Goal: Information Seeking & Learning: Learn about a topic

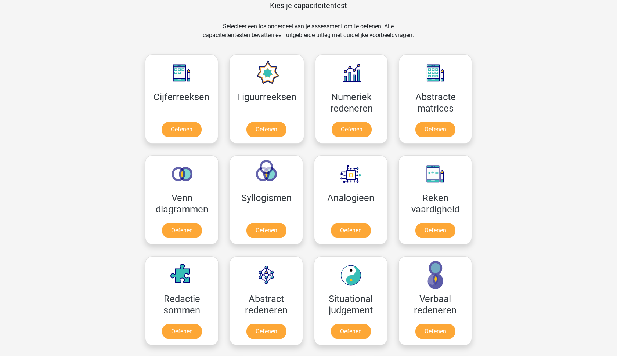
scroll to position [295, 0]
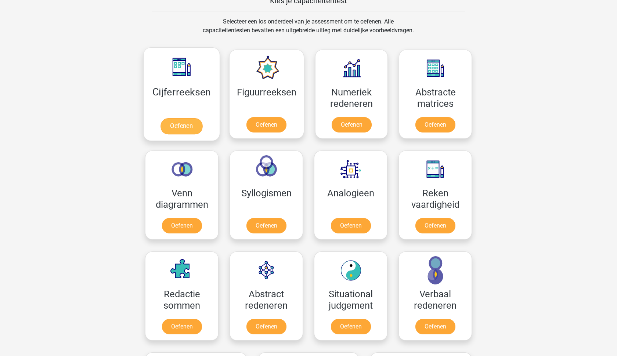
click at [177, 126] on link "Oefenen" at bounding box center [182, 126] width 42 height 16
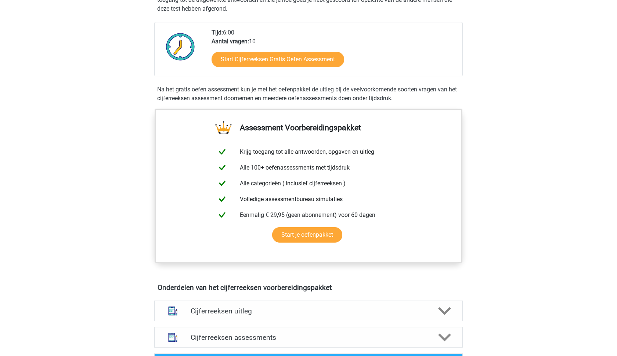
scroll to position [173, 0]
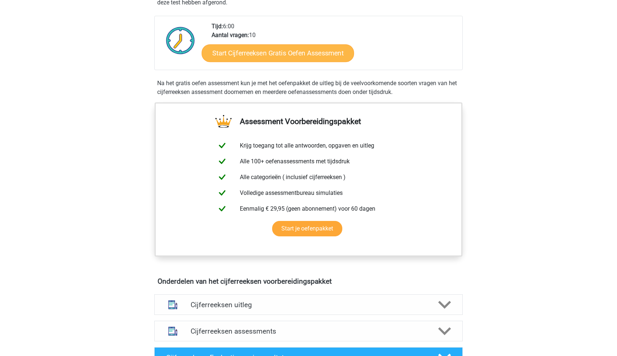
click at [250, 62] on link "Start Cijferreeksen Gratis Oefen Assessment" at bounding box center [278, 53] width 152 height 18
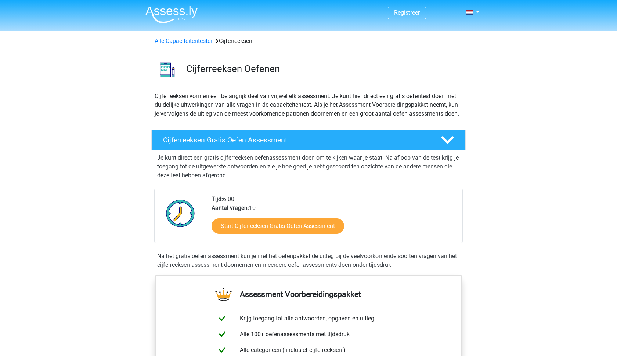
scroll to position [0, 0]
click at [198, 41] on link "Alle Capaciteitentesten" at bounding box center [184, 40] width 59 height 7
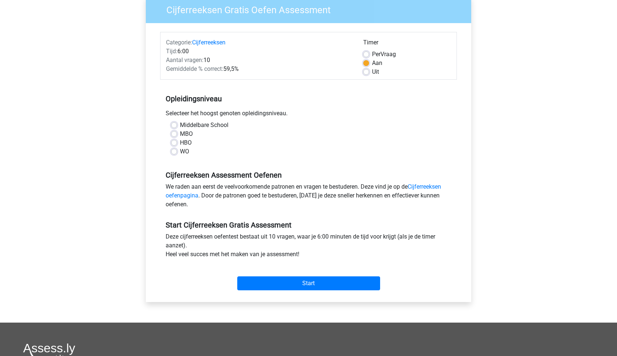
scroll to position [67, 0]
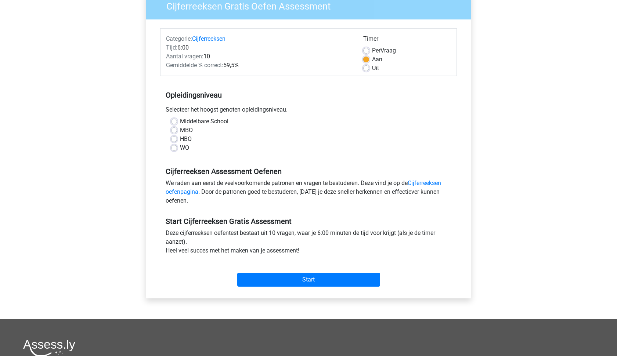
click at [191, 123] on label "Middelbare School" at bounding box center [204, 121] width 49 height 9
click at [177, 123] on input "Middelbare School" at bounding box center [174, 120] width 6 height 7
radio input "true"
click at [291, 279] on input "Start" at bounding box center [308, 280] width 143 height 14
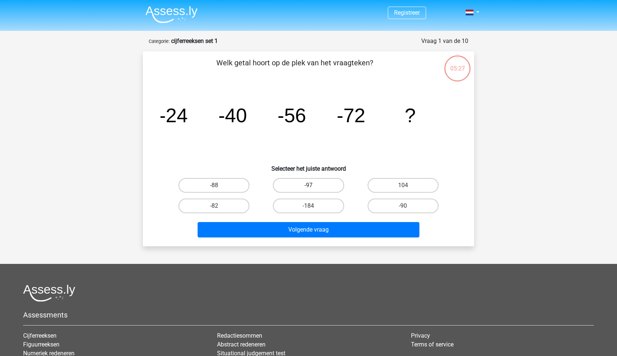
click at [301, 187] on label "-97" at bounding box center [308, 185] width 71 height 15
click at [309, 187] on input "-97" at bounding box center [311, 188] width 5 height 5
radio input "true"
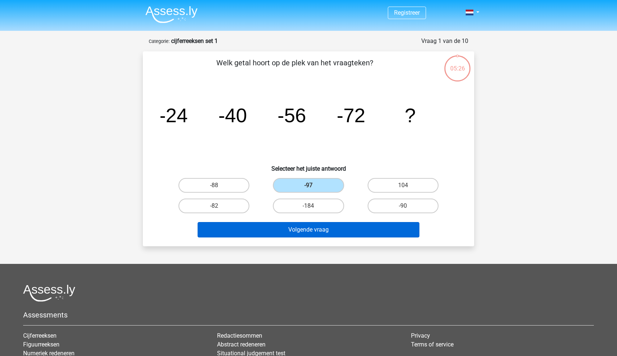
click at [301, 232] on button "Volgende vraag" at bounding box center [309, 229] width 222 height 15
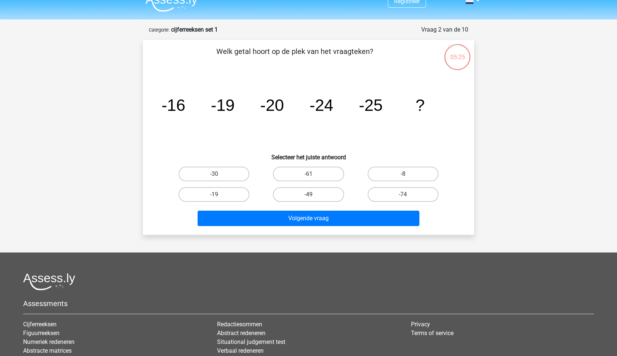
scroll to position [10, 0]
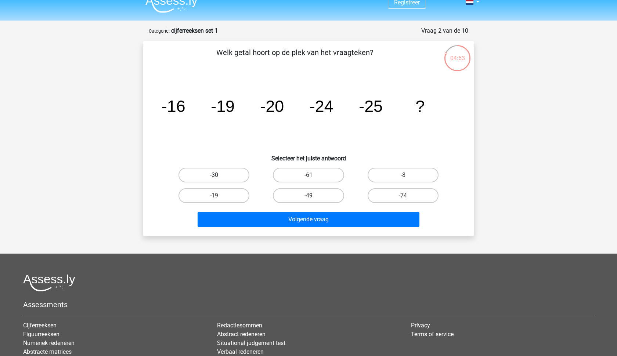
click at [222, 174] on label "-30" at bounding box center [214, 175] width 71 height 15
click at [219, 175] on input "-30" at bounding box center [216, 177] width 5 height 5
radio input "true"
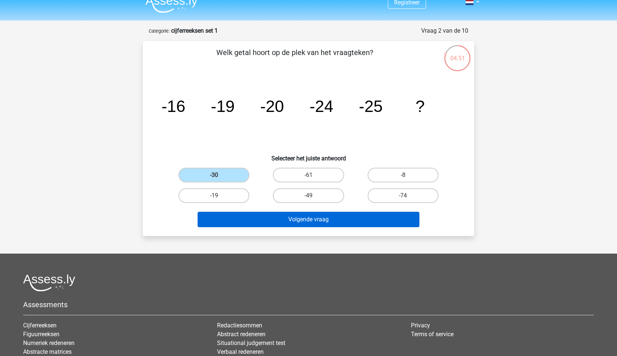
click at [287, 219] on button "Volgende vraag" at bounding box center [309, 219] width 222 height 15
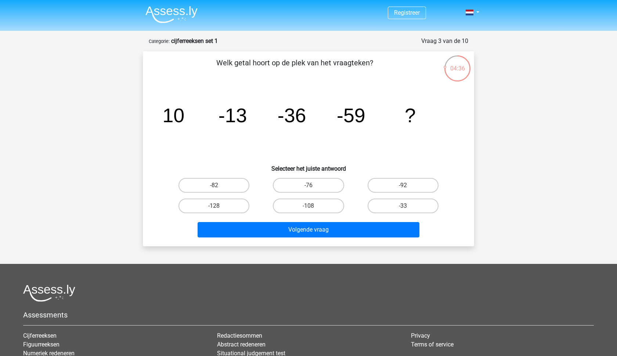
scroll to position [0, 0]
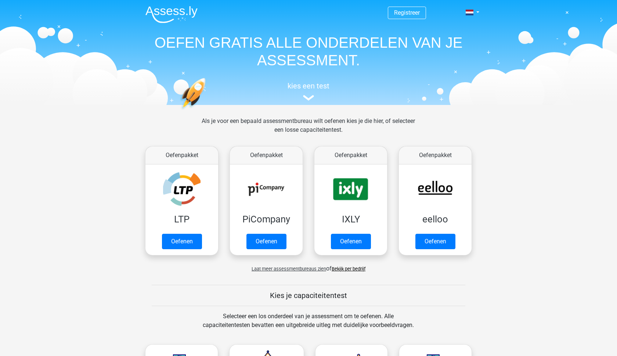
scroll to position [312, 0]
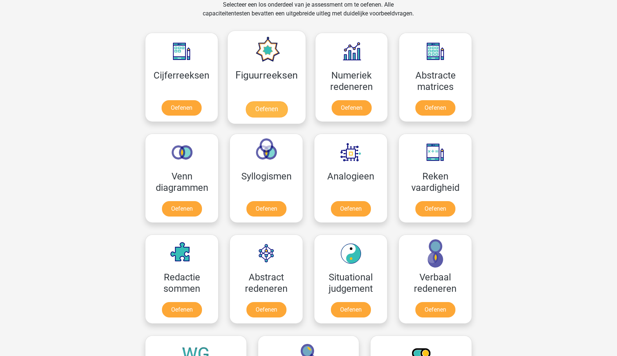
click at [256, 105] on link "Oefenen" at bounding box center [266, 109] width 42 height 16
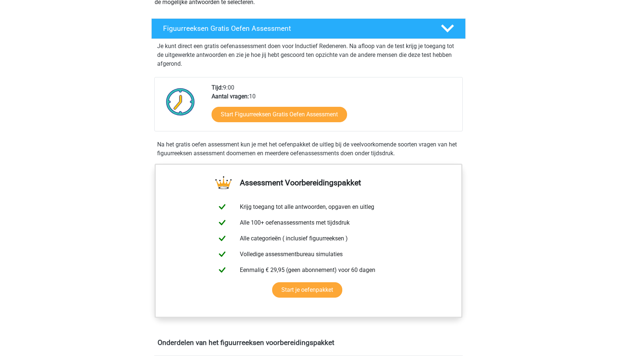
scroll to position [113, 0]
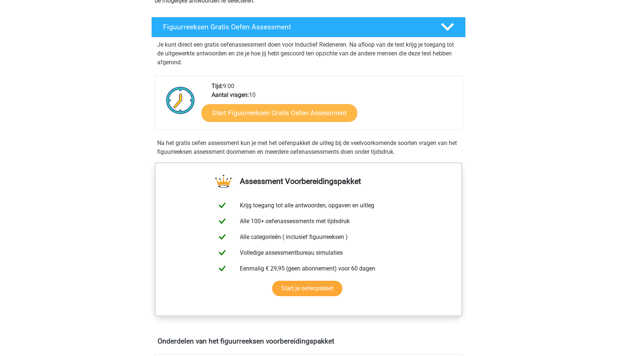
click at [256, 111] on link "Start Figuurreeksen Gratis Oefen Assessment" at bounding box center [280, 113] width 156 height 18
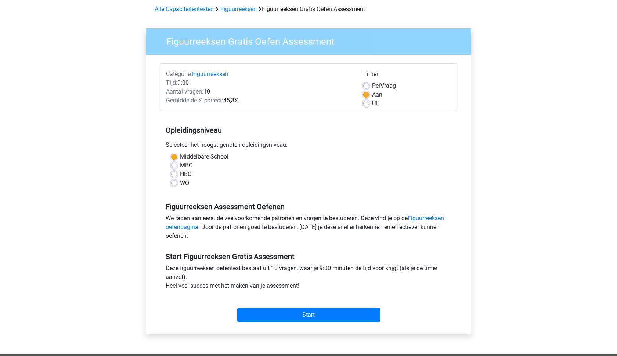
scroll to position [75, 0]
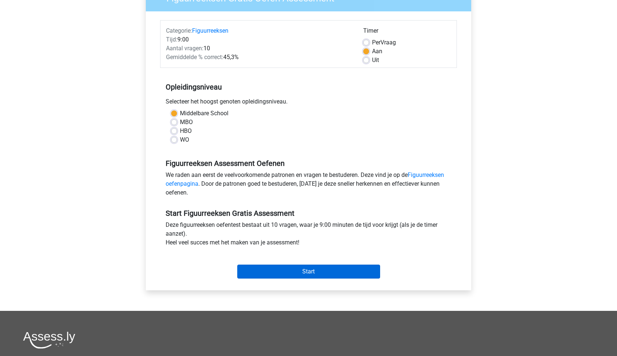
click at [282, 274] on input "Start" at bounding box center [308, 272] width 143 height 14
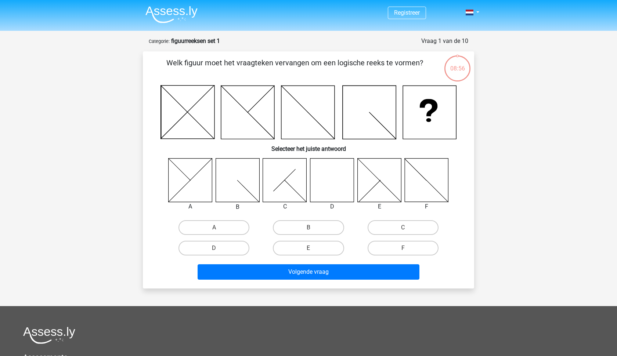
click at [322, 187] on icon at bounding box center [332, 180] width 44 height 44
click at [331, 192] on icon at bounding box center [332, 180] width 44 height 44
click at [229, 246] on label "D" at bounding box center [214, 248] width 71 height 15
click at [219, 248] on input "D" at bounding box center [216, 250] width 5 height 5
radio input "true"
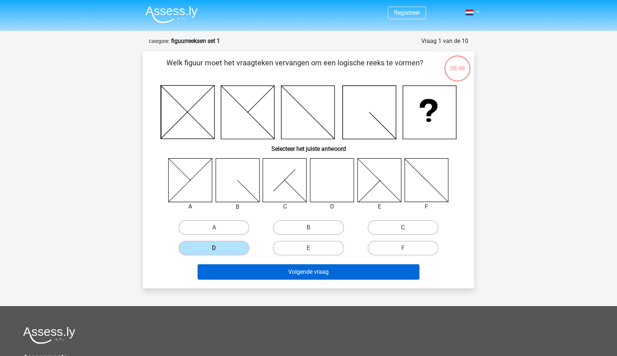
click at [305, 275] on button "Volgende vraag" at bounding box center [309, 272] width 222 height 15
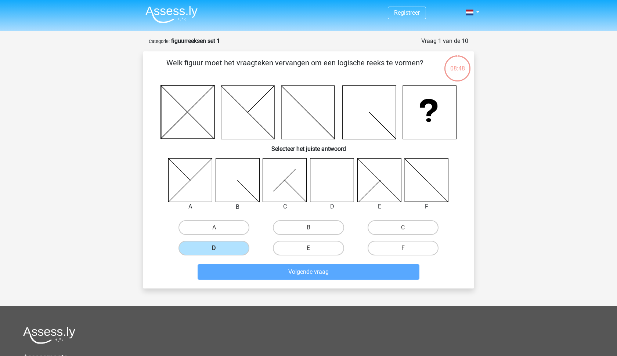
scroll to position [37, 0]
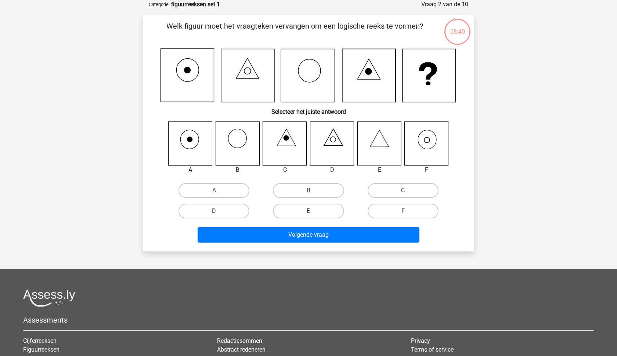
click at [375, 142] on icon at bounding box center [380, 144] width 44 height 44
click at [429, 141] on icon at bounding box center [427, 144] width 44 height 44
click at [393, 211] on label "F" at bounding box center [403, 211] width 71 height 15
click at [403, 211] on input "F" at bounding box center [405, 213] width 5 height 5
radio input "true"
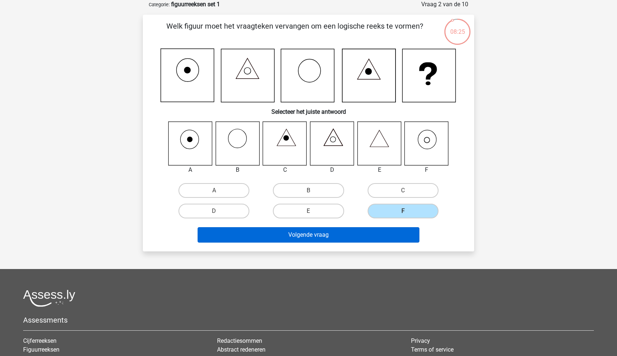
click at [357, 239] on button "Volgende vraag" at bounding box center [309, 234] width 222 height 15
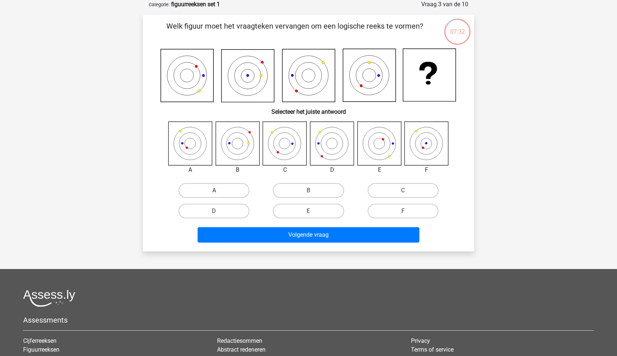
click at [200, 188] on label "A" at bounding box center [214, 190] width 71 height 15
click at [214, 191] on input "A" at bounding box center [216, 193] width 5 height 5
radio input "true"
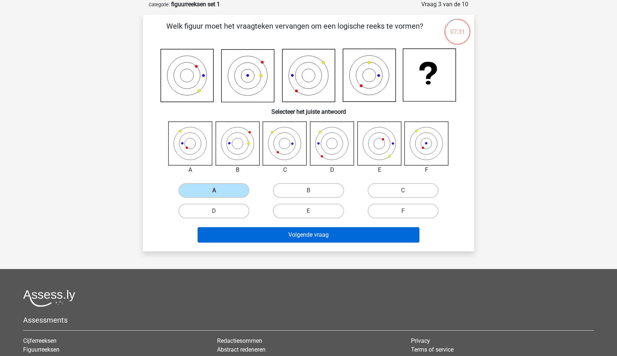
click at [267, 235] on button "Volgende vraag" at bounding box center [309, 234] width 222 height 15
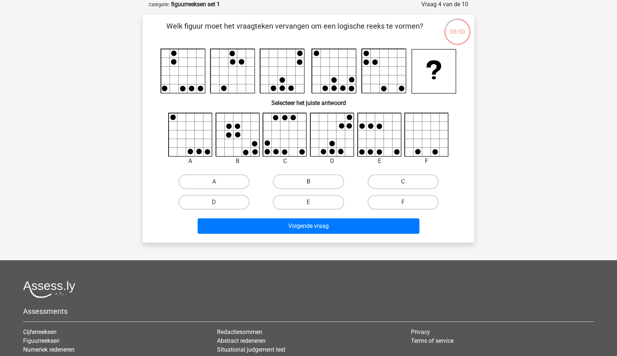
click at [315, 183] on label "B" at bounding box center [308, 182] width 71 height 15
click at [313, 183] on input "B" at bounding box center [311, 184] width 5 height 5
radio input "true"
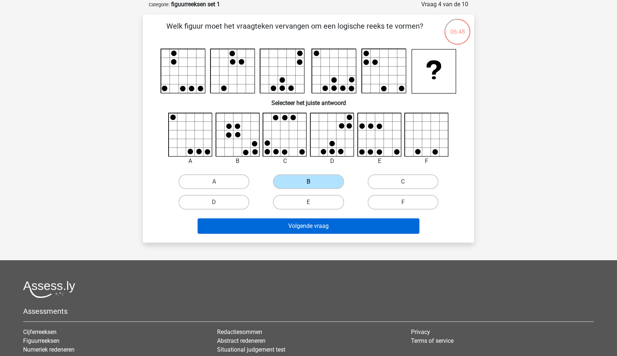
click at [304, 224] on button "Volgende vraag" at bounding box center [309, 226] width 222 height 15
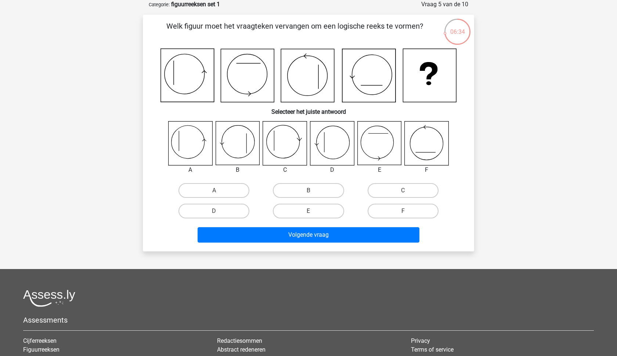
click at [181, 150] on icon at bounding box center [191, 144] width 44 height 44
click at [204, 187] on label "A" at bounding box center [214, 190] width 71 height 15
click at [214, 191] on input "A" at bounding box center [216, 193] width 5 height 5
radio input "true"
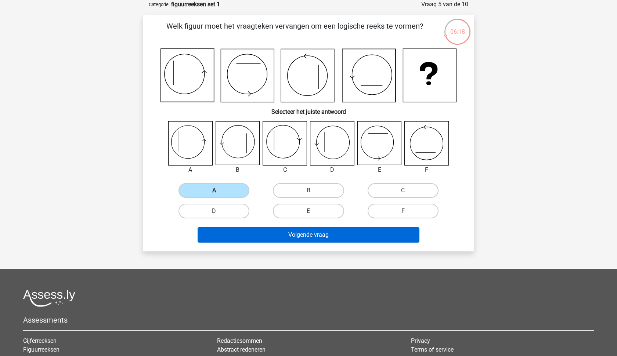
click at [321, 231] on button "Volgende vraag" at bounding box center [309, 234] width 222 height 15
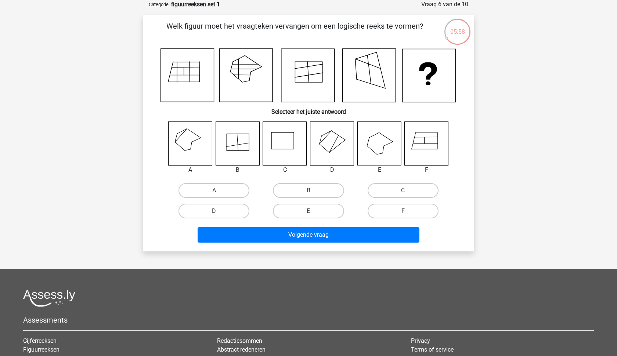
click at [192, 145] on icon at bounding box center [191, 144] width 44 height 44
click at [206, 188] on label "A" at bounding box center [214, 190] width 71 height 15
click at [214, 191] on input "A" at bounding box center [216, 193] width 5 height 5
radio input "true"
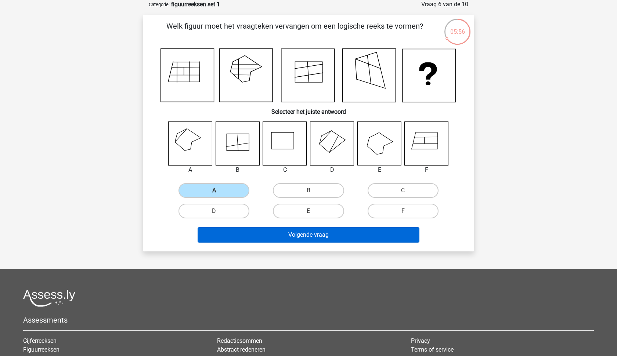
click at [306, 235] on button "Volgende vraag" at bounding box center [309, 234] width 222 height 15
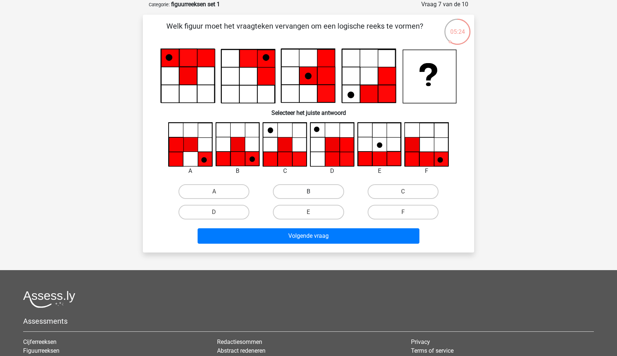
click at [314, 186] on label "B" at bounding box center [308, 191] width 71 height 15
click at [313, 192] on input "B" at bounding box center [311, 194] width 5 height 5
radio input "true"
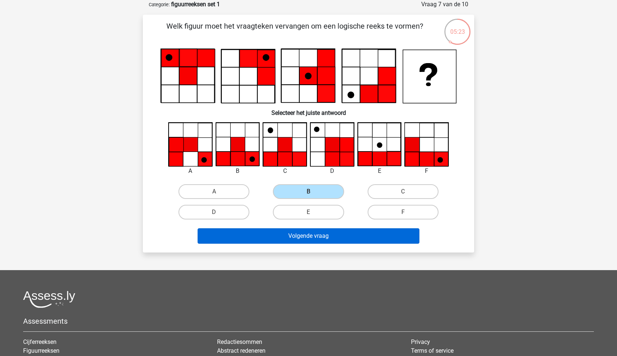
click at [320, 241] on button "Volgende vraag" at bounding box center [309, 236] width 222 height 15
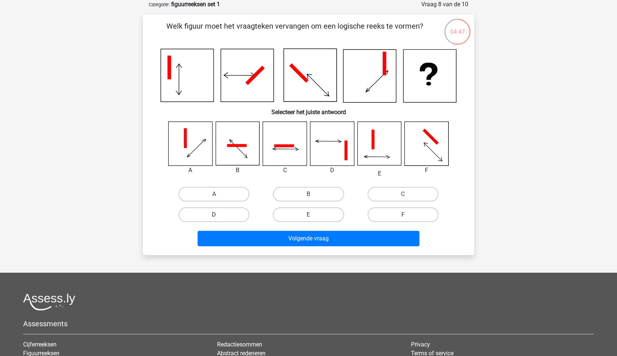
click at [223, 215] on label "D" at bounding box center [214, 215] width 71 height 15
click at [219, 215] on input "D" at bounding box center [216, 217] width 5 height 5
radio input "true"
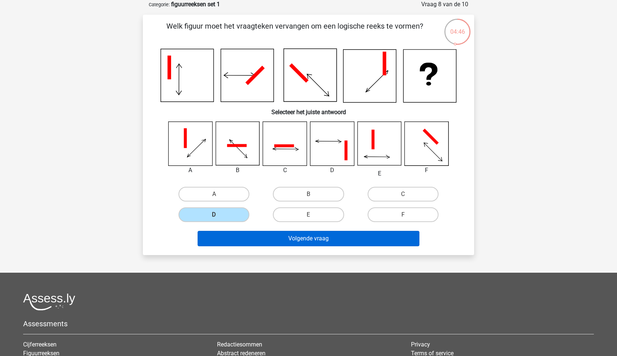
click at [290, 236] on button "Volgende vraag" at bounding box center [309, 238] width 222 height 15
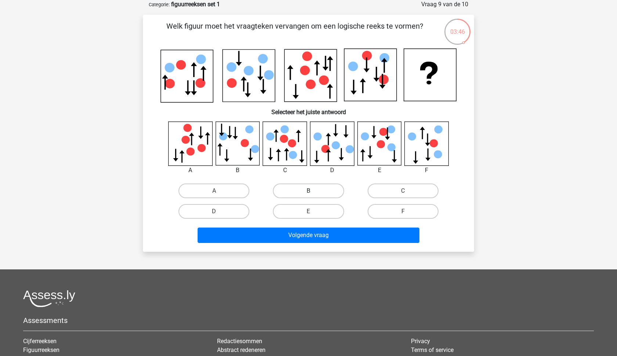
click at [301, 189] on label "B" at bounding box center [308, 191] width 71 height 15
click at [309, 191] on input "B" at bounding box center [311, 193] width 5 height 5
radio input "true"
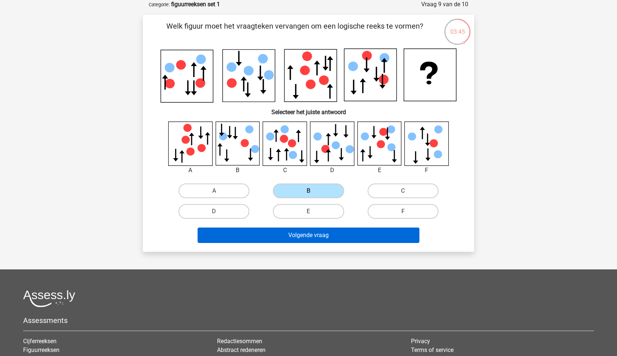
click at [266, 237] on button "Volgende vraag" at bounding box center [309, 235] width 222 height 15
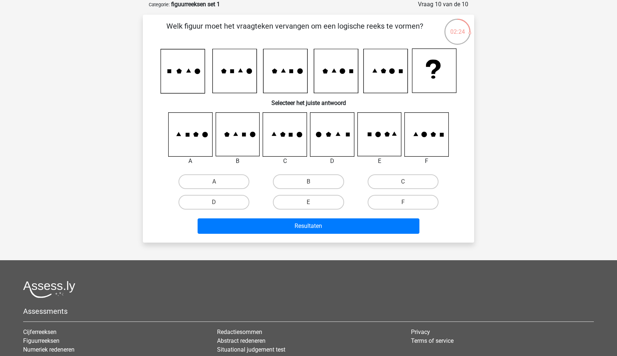
click at [330, 146] on icon at bounding box center [332, 135] width 44 height 44
click at [210, 204] on label "D" at bounding box center [214, 202] width 71 height 15
click at [214, 204] on input "D" at bounding box center [216, 204] width 5 height 5
radio input "true"
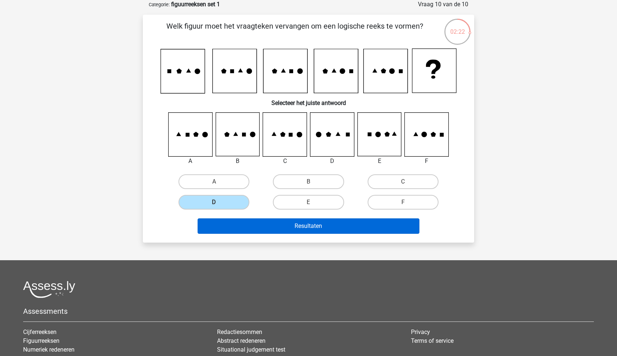
click at [246, 225] on button "Resultaten" at bounding box center [309, 226] width 222 height 15
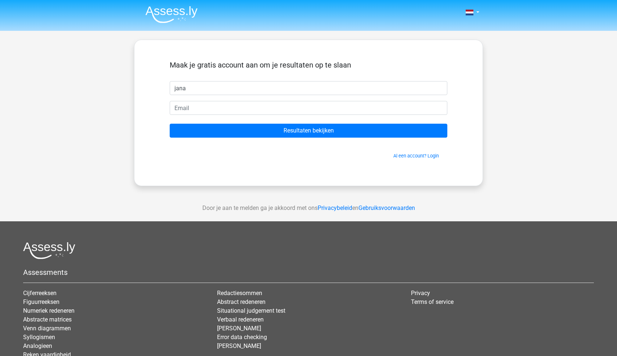
type input "jana"
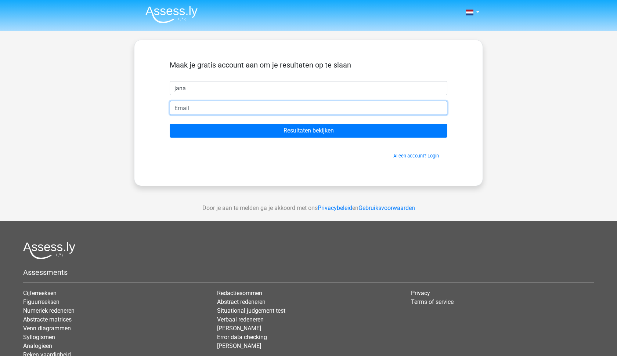
type input "[EMAIL_ADDRESS][DOMAIN_NAME]"
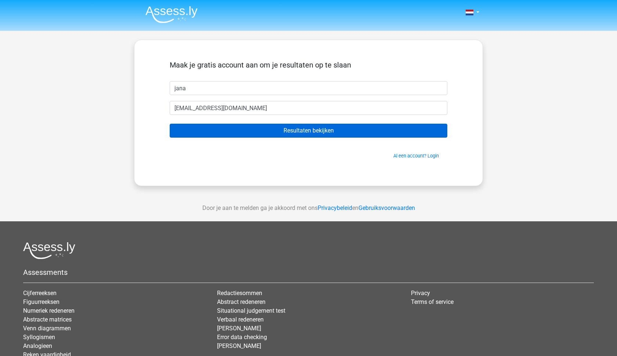
click at [278, 135] on input "Resultaten bekijken" at bounding box center [309, 131] width 278 height 14
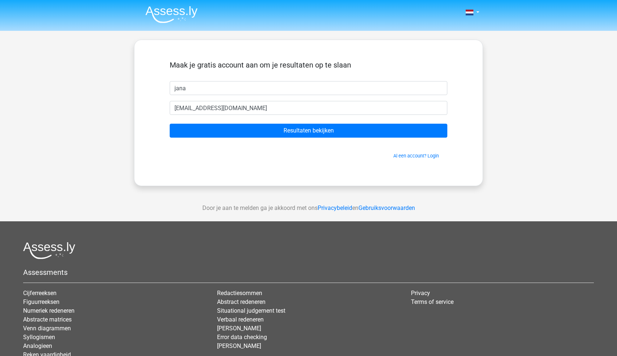
click at [154, 8] on img at bounding box center [172, 14] width 52 height 17
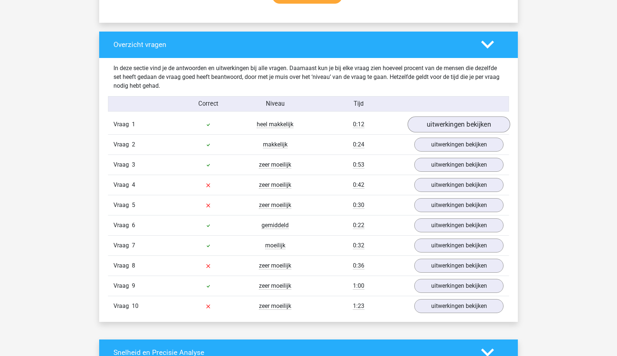
scroll to position [521, 0]
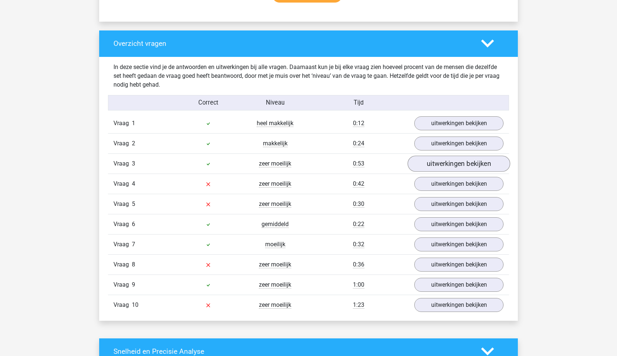
click at [459, 162] on link "uitwerkingen bekijken" at bounding box center [459, 164] width 103 height 16
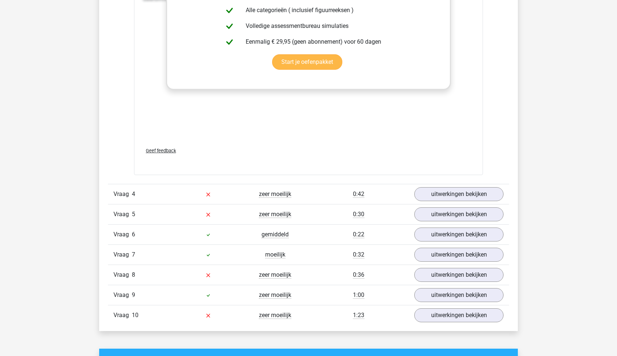
scroll to position [1193, 0]
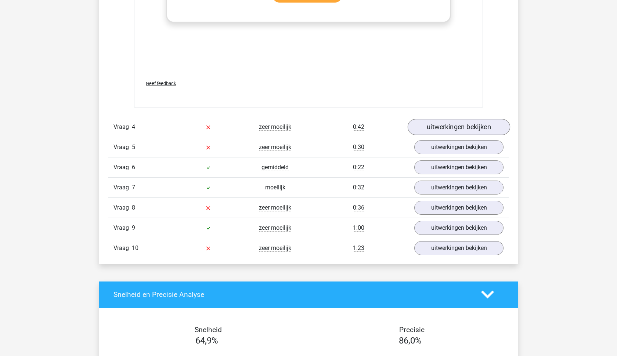
click at [437, 125] on link "uitwerkingen bekijken" at bounding box center [459, 127] width 103 height 16
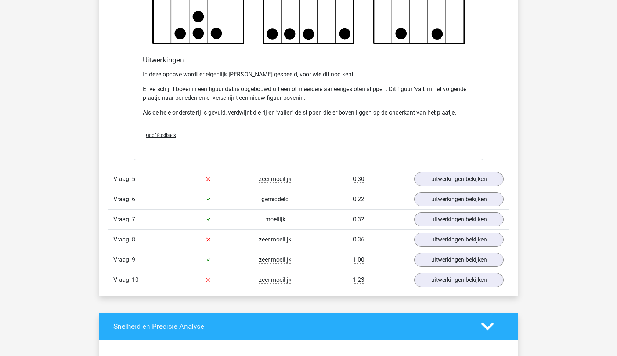
scroll to position [1601, 0]
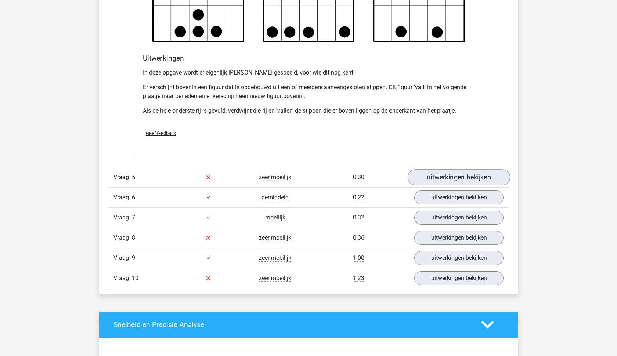
click at [435, 178] on link "uitwerkingen bekijken" at bounding box center [459, 177] width 103 height 16
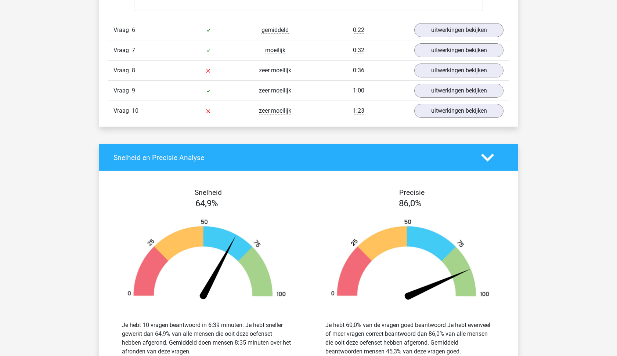
scroll to position [2387, 0]
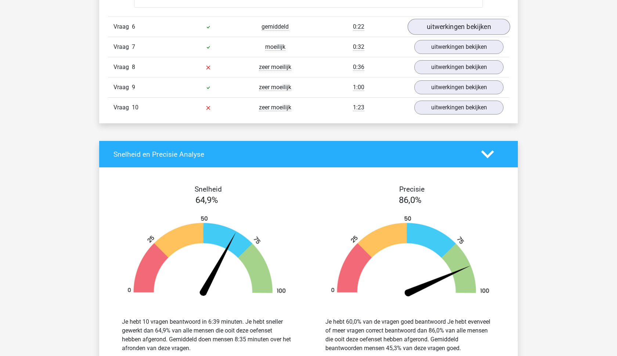
click at [452, 28] on link "uitwerkingen bekijken" at bounding box center [459, 27] width 103 height 16
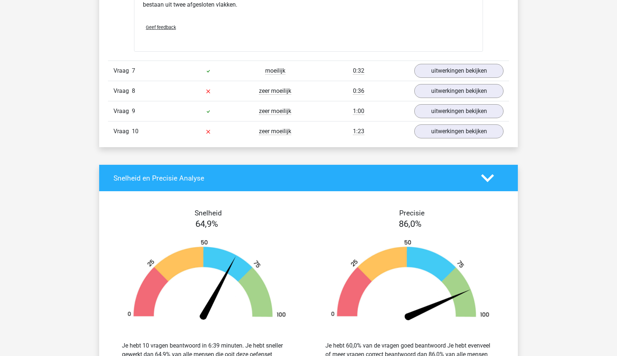
scroll to position [2805, 0]
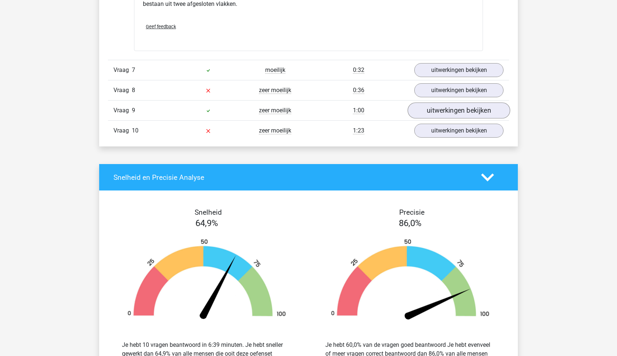
click at [442, 112] on link "uitwerkingen bekijken" at bounding box center [459, 111] width 103 height 16
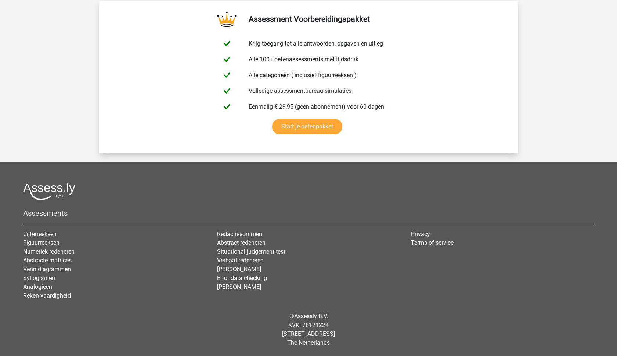
scroll to position [3996, 0]
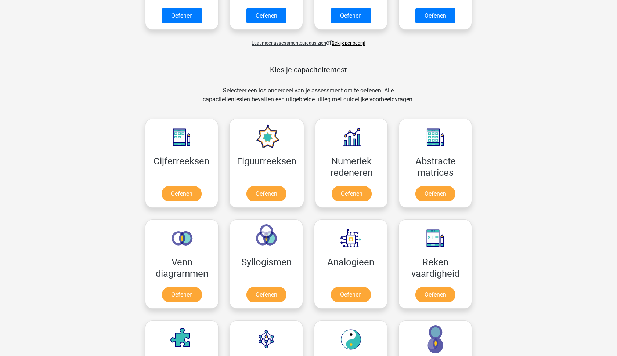
scroll to position [223, 0]
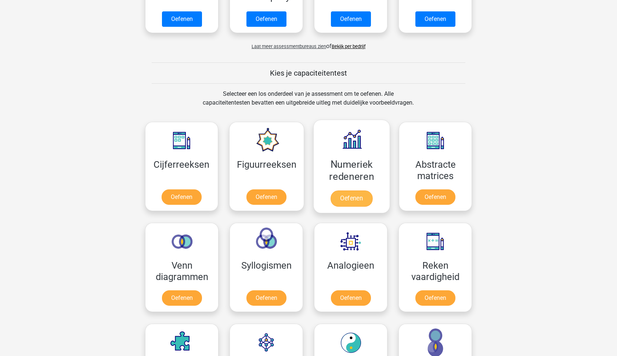
click at [358, 197] on link "Oefenen" at bounding box center [352, 199] width 42 height 16
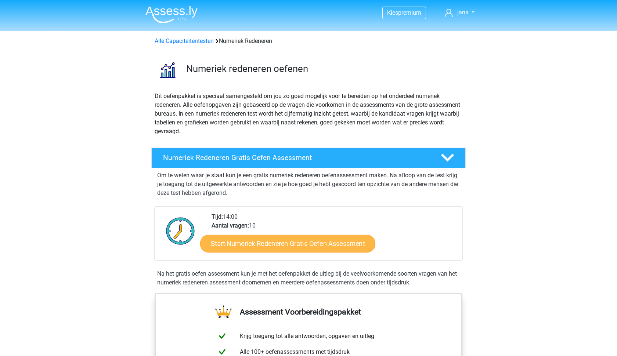
click at [327, 248] on link "Start Numeriek Redeneren Gratis Oefen Assessment" at bounding box center [287, 244] width 175 height 18
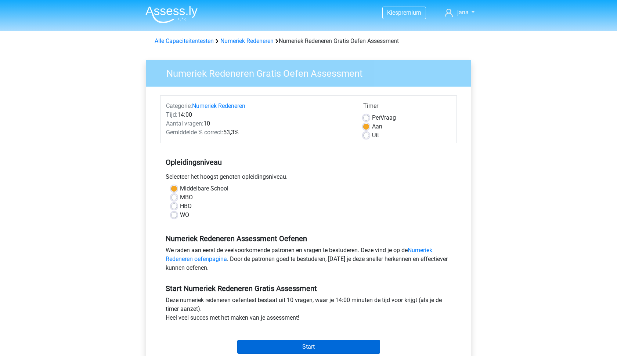
click at [292, 348] on input "Start" at bounding box center [308, 347] width 143 height 14
